Goal: Task Accomplishment & Management: Use online tool/utility

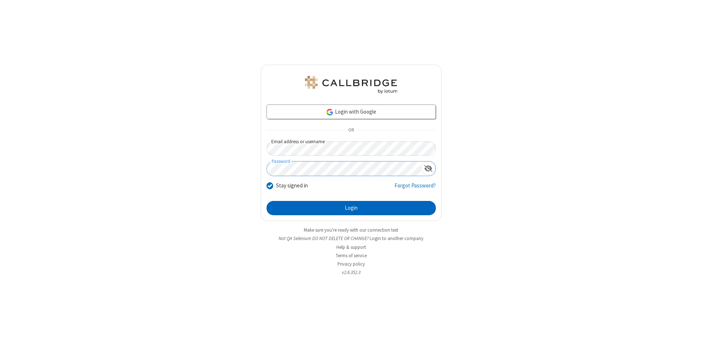
click at [351, 208] on button "Login" at bounding box center [350, 208] width 169 height 15
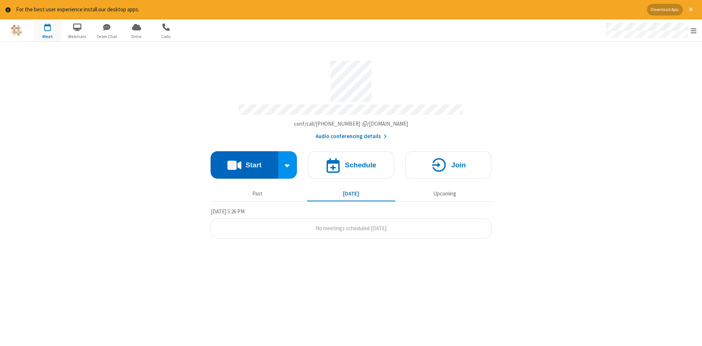
click at [244, 162] on button "Start" at bounding box center [244, 164] width 68 height 27
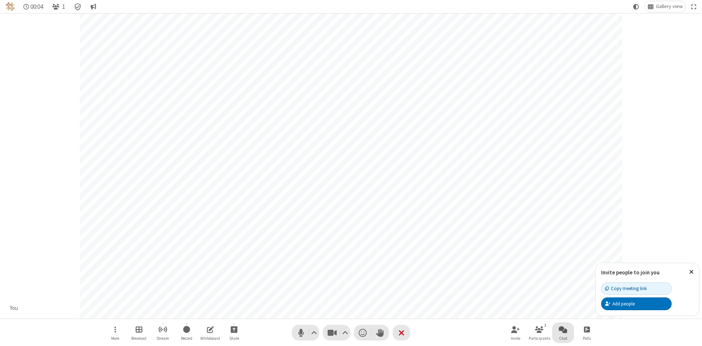
click at [563, 329] on span "Open chat" at bounding box center [562, 329] width 9 height 9
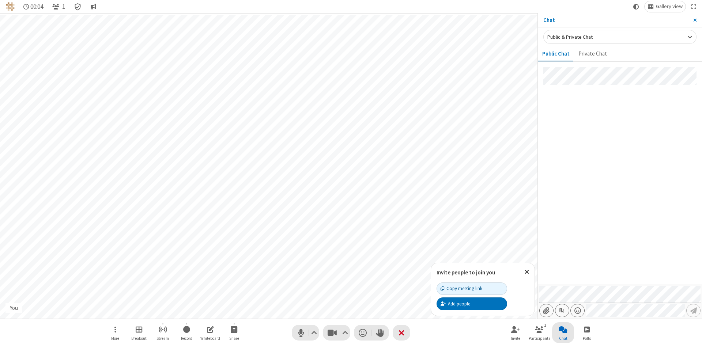
type input "C:\fakepath\doc_test.docx"
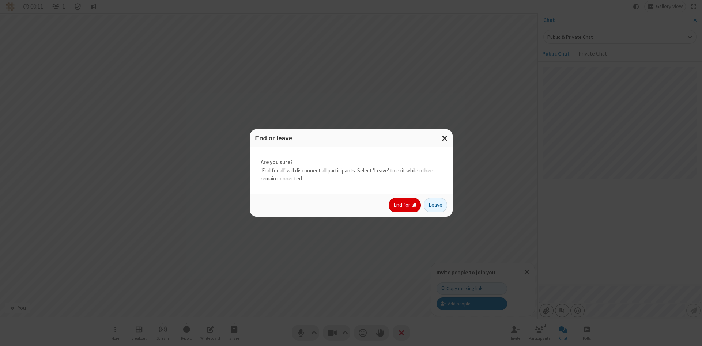
click at [405, 205] on button "End for all" at bounding box center [404, 205] width 32 height 15
